Goal: Information Seeking & Learning: Learn about a topic

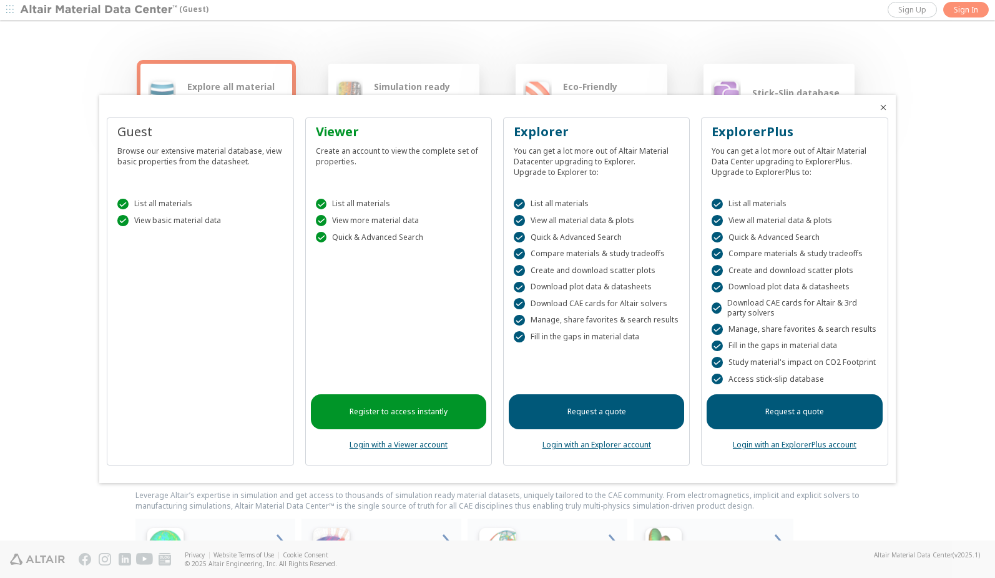
click at [888, 111] on icon "Close" at bounding box center [884, 107] width 10 height 10
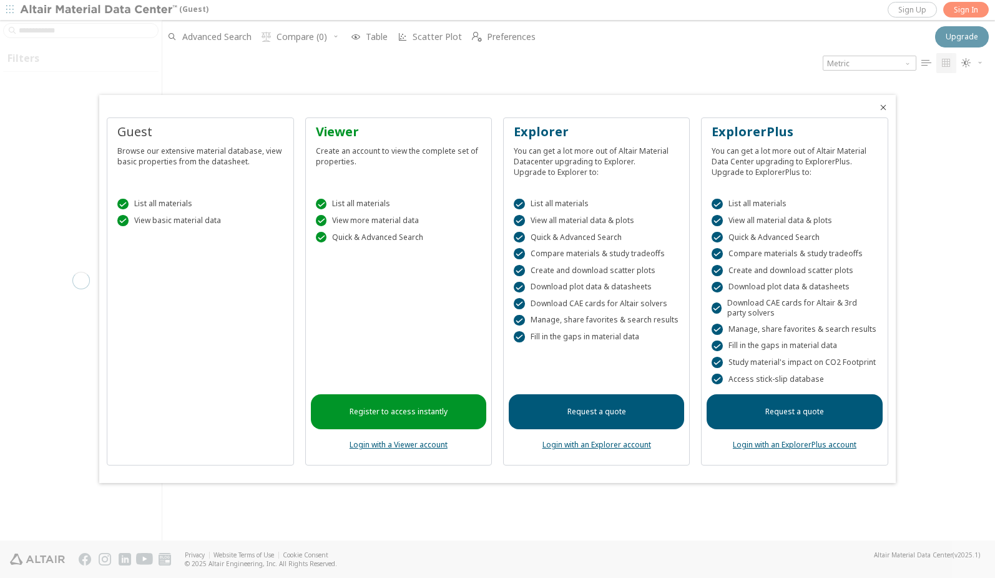
click at [167, 300] on div "Guest Browse our extensive material database, view basic properties from the da…" at bounding box center [200, 291] width 187 height 348
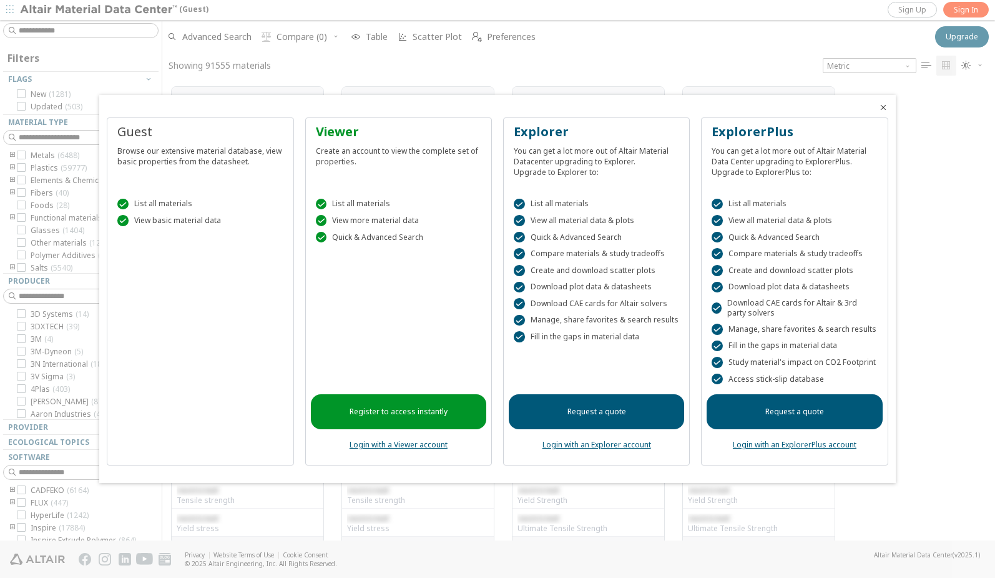
click at [881, 104] on icon "Close" at bounding box center [884, 107] width 10 height 10
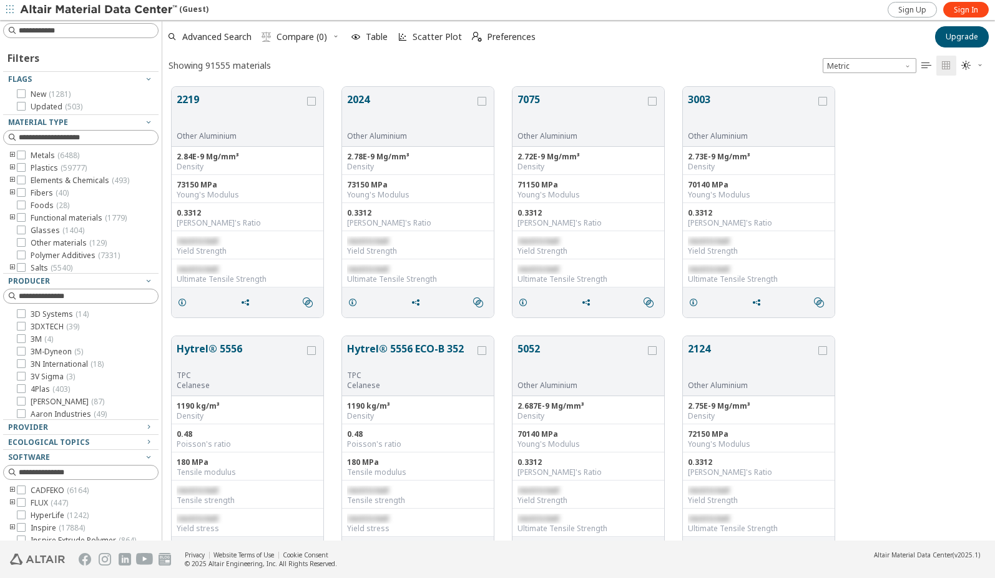
click at [48, 9] on img at bounding box center [99, 10] width 159 height 12
